Goal: Find specific page/section

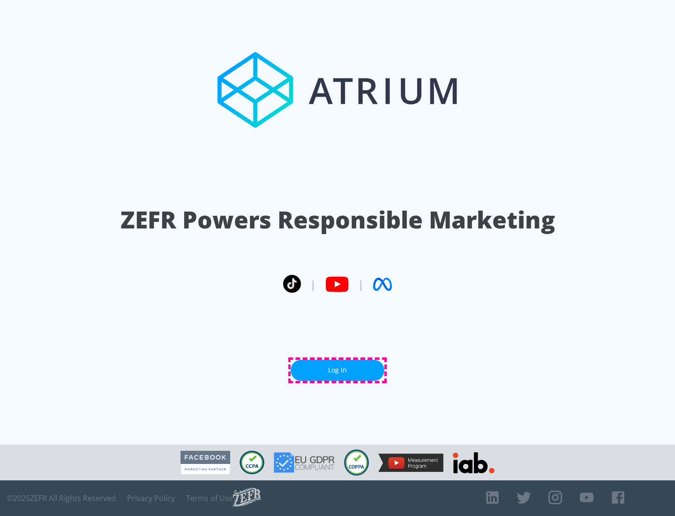
click at [337, 370] on link "Log In" at bounding box center [338, 369] width 94 height 21
